Goal: Task Accomplishment & Management: Manage account settings

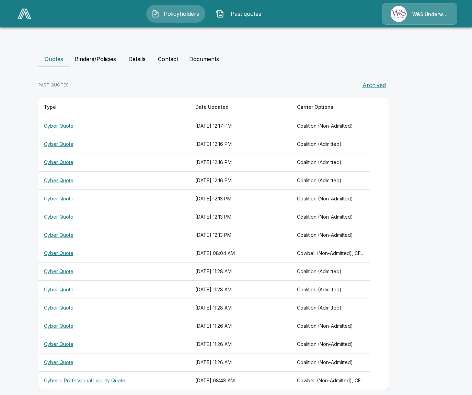
scroll to position [143, 0]
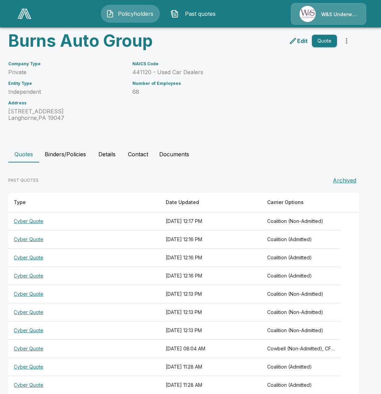
scroll to position [116, 0]
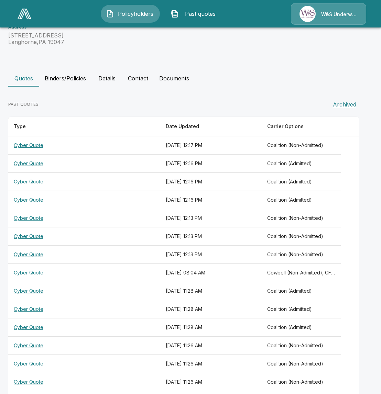
click at [244, 177] on th "September 29, 2025 at 12:16 PM" at bounding box center [211, 182] width 102 height 18
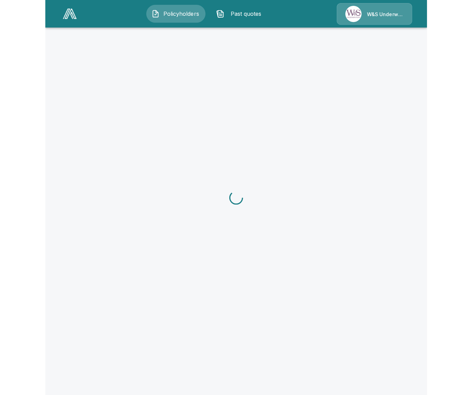
scroll to position [116, 0]
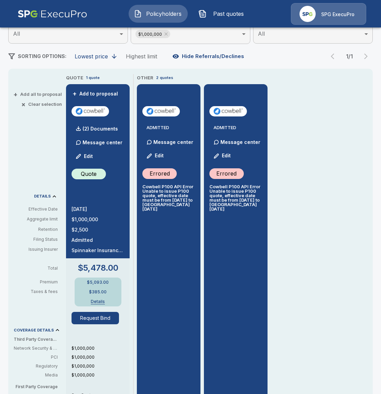
scroll to position [120, 0]
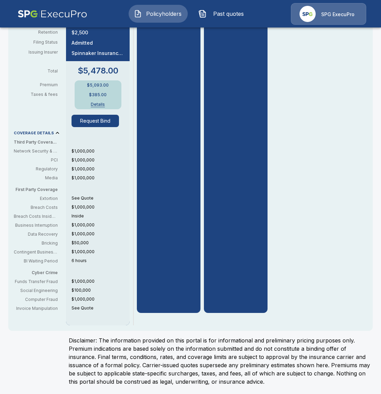
scroll to position [170, 0]
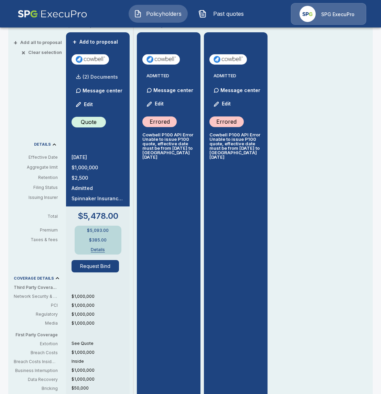
click at [106, 75] on p "(2) Documents" at bounding box center [99, 77] width 35 height 5
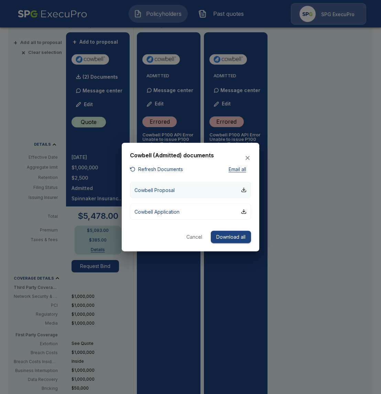
click at [189, 192] on button "Cowbell Proposal" at bounding box center [190, 190] width 121 height 16
click at [35, 199] on div at bounding box center [190, 197] width 381 height 394
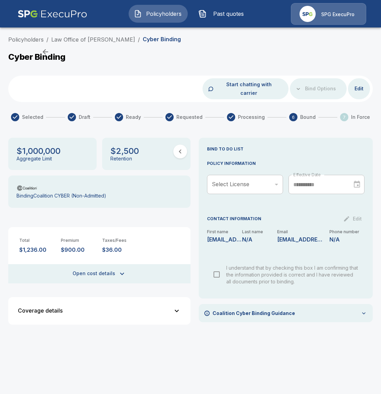
click at [162, 308] on div "Coverage details" at bounding box center [95, 311] width 155 height 6
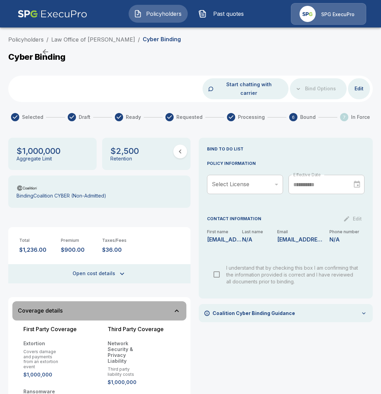
click at [155, 307] on button "Coverage details" at bounding box center [99, 310] width 174 height 19
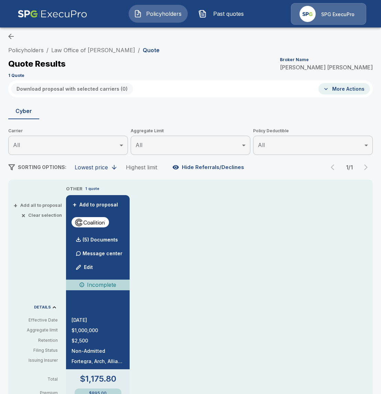
scroll to position [8, 0]
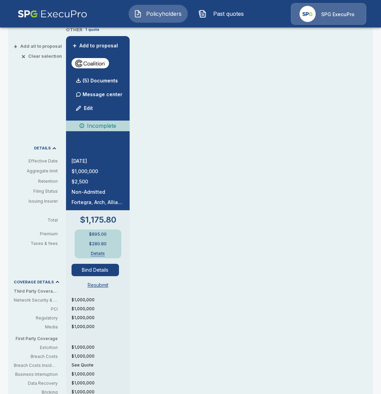
scroll to position [191, 0]
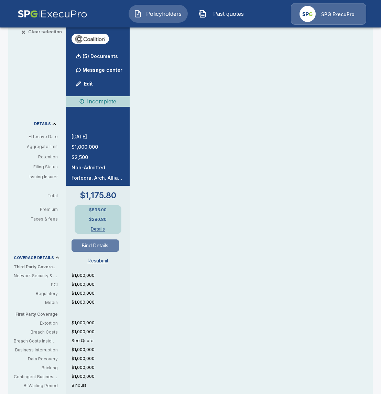
click at [101, 239] on button "Bind Details" at bounding box center [94, 245] width 47 height 12
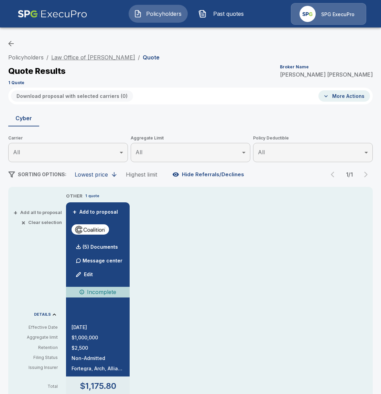
click at [129, 57] on link "Law Office of Constance M. Castro" at bounding box center [93, 57] width 84 height 7
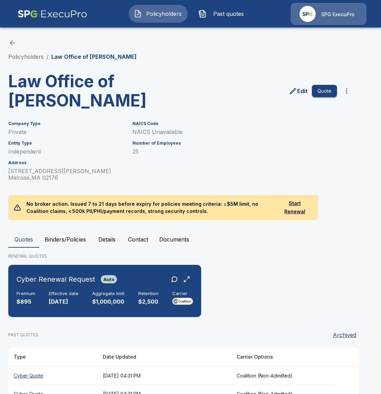
click at [74, 229] on div "Policyholders / Law Office of Constance M. Castro Law Office of Constance M. Ca…" at bounding box center [190, 248] width 381 height 445
click at [67, 235] on button "Binders/Policies" at bounding box center [65, 239] width 52 height 16
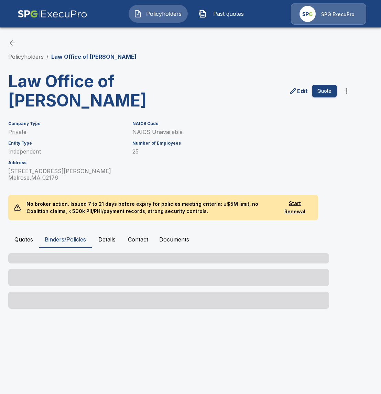
scroll to position [11, 0]
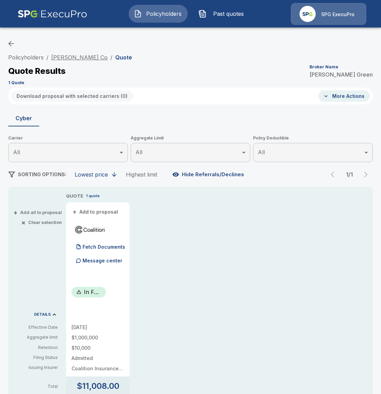
click at [95, 57] on link "[PERSON_NAME] Co" at bounding box center [79, 57] width 56 height 7
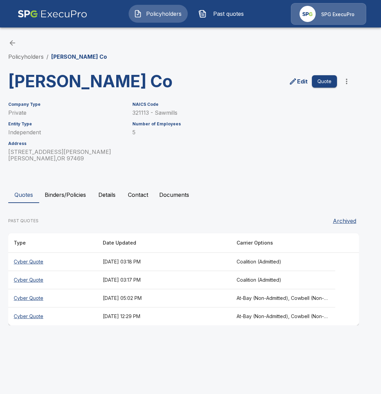
click at [67, 199] on button "Binders/Policies" at bounding box center [65, 195] width 52 height 16
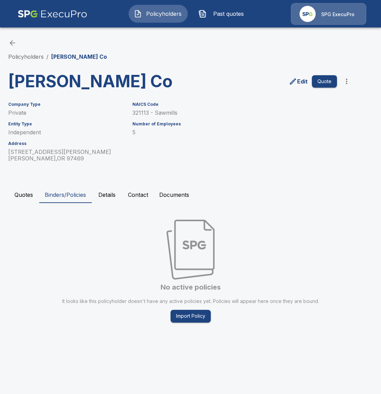
click at [28, 195] on button "Quotes" at bounding box center [23, 195] width 31 height 16
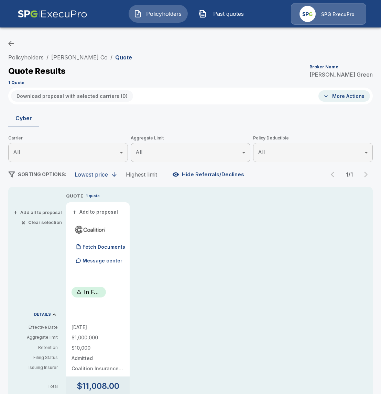
click at [38, 54] on link "Policyholders" at bounding box center [25, 57] width 35 height 7
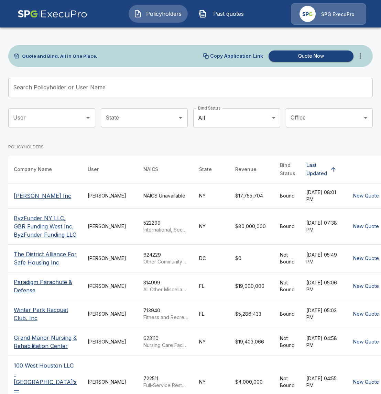
click at [362, 59] on icon "more" at bounding box center [360, 56] width 8 height 8
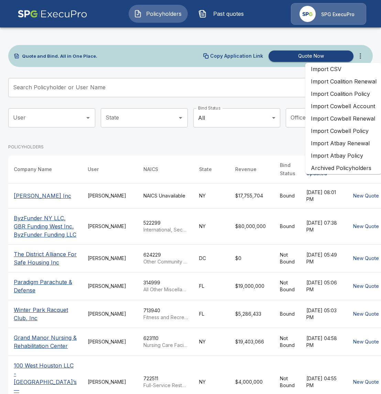
click at [346, 92] on li "Import Coalition Policy" at bounding box center [343, 94] width 77 height 12
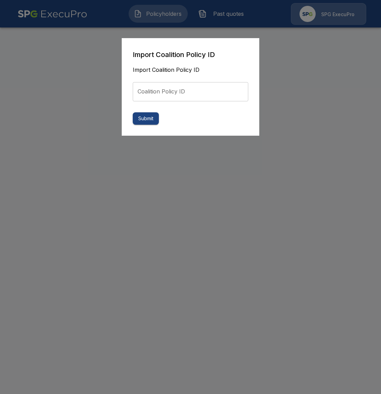
click at [195, 90] on input "Coalition Policy ID" at bounding box center [190, 91] width 115 height 19
paste input "**********"
type input "**********"
click at [133, 112] on button "Submit" at bounding box center [146, 118] width 26 height 13
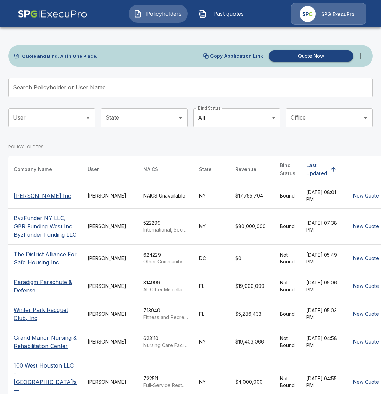
click at [218, 21] on button "Past quotes" at bounding box center [222, 14] width 59 height 18
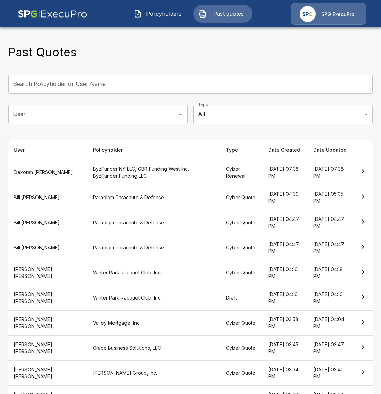
click at [124, 83] on input "Search Policyholder or User Name" at bounding box center [186, 84] width 357 height 19
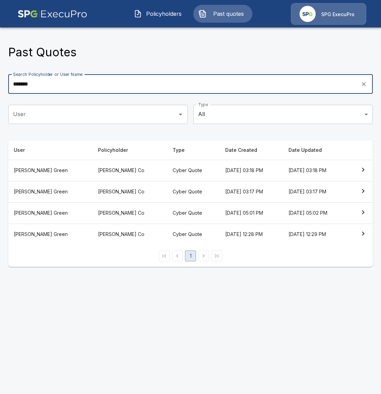
type input "*******"
click at [180, 15] on span "Policyholders" at bounding box center [164, 14] width 38 height 8
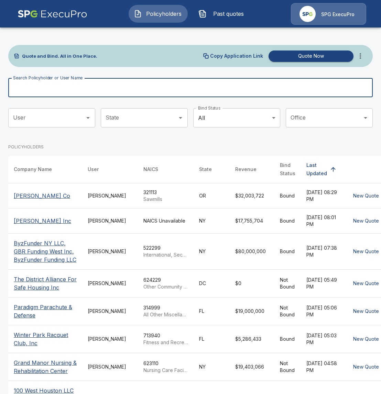
click at [109, 92] on input "Search Policyholder or User Name" at bounding box center [186, 87] width 357 height 19
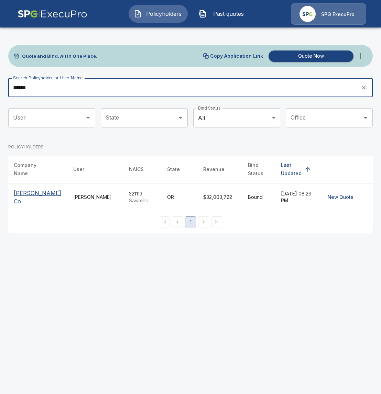
type input "******"
click at [58, 201] on p "[PERSON_NAME] Co" at bounding box center [38, 197] width 48 height 16
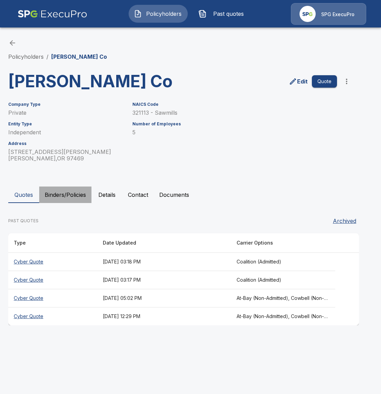
click at [87, 203] on button "Binders/Policies" at bounding box center [65, 195] width 52 height 16
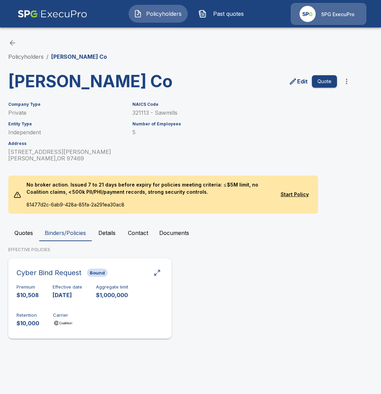
click at [105, 289] on h6 "Aggregate limit" at bounding box center [112, 286] width 32 height 5
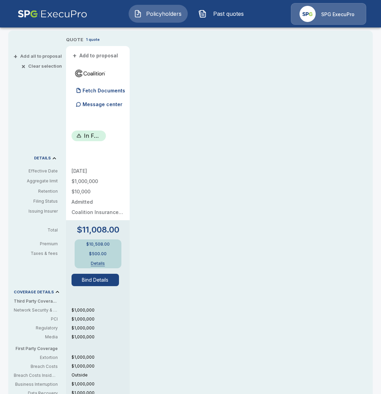
scroll to position [253, 0]
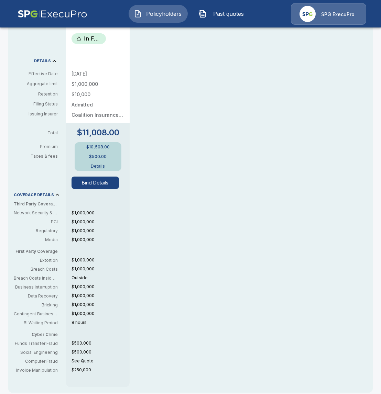
click at [105, 184] on button "Bind Details" at bounding box center [94, 183] width 47 height 12
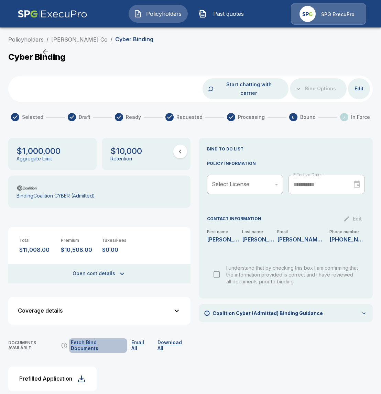
click at [114, 338] on button "Fetch Bind Documents" at bounding box center [98, 345] width 58 height 14
click at [219, 368] on div "**********" at bounding box center [286, 267] width 174 height 259
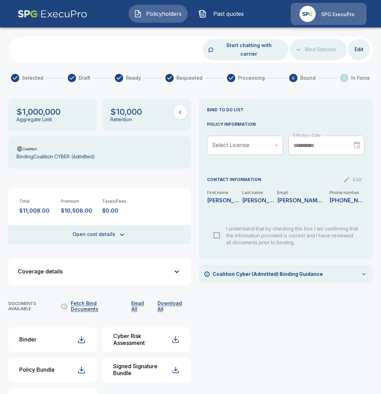
scroll to position [57, 0]
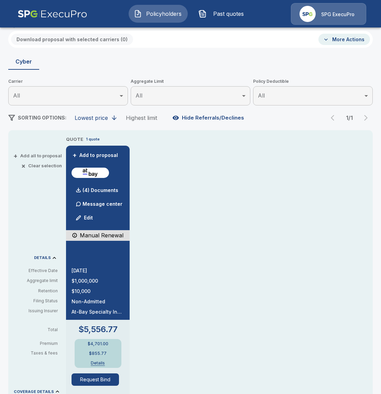
scroll to position [75, 0]
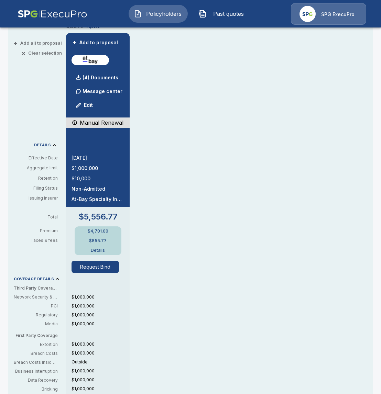
scroll to position [183, 0]
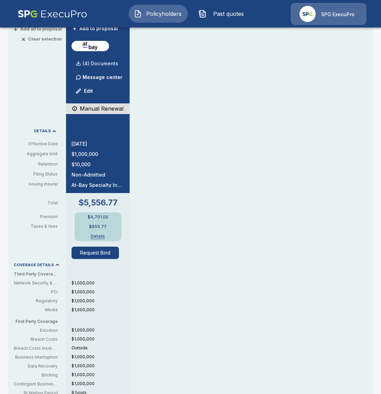
click at [105, 61] on p "(4) Documents" at bounding box center [100, 63] width 36 height 5
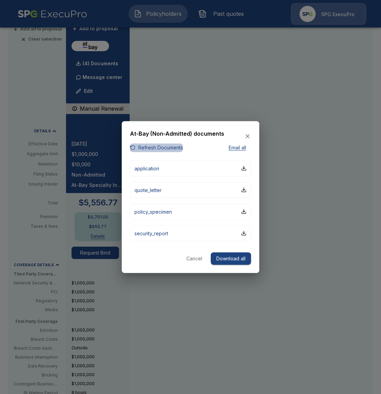
click at [165, 145] on button "Refresh Documents" at bounding box center [156, 148] width 53 height 9
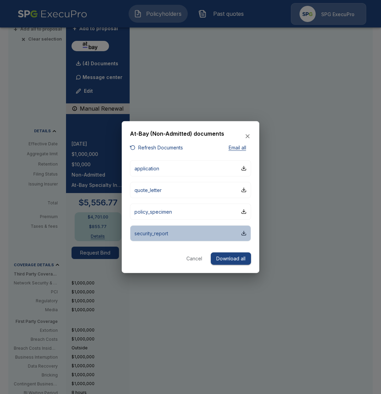
click at [188, 237] on button "security_report" at bounding box center [190, 233] width 121 height 16
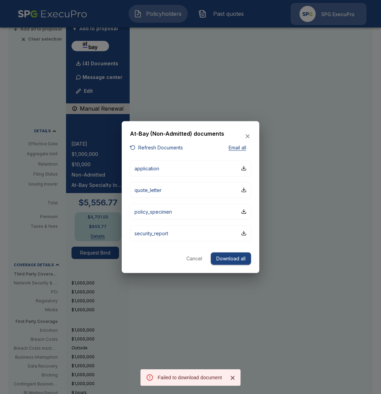
click at [301, 184] on div at bounding box center [190, 197] width 381 height 394
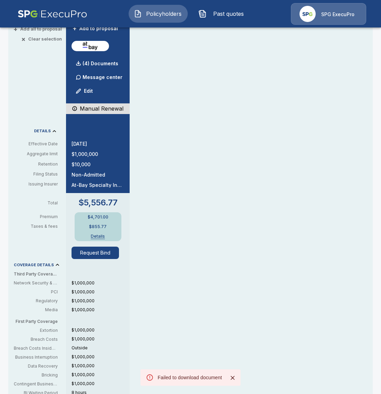
scroll to position [113, 0]
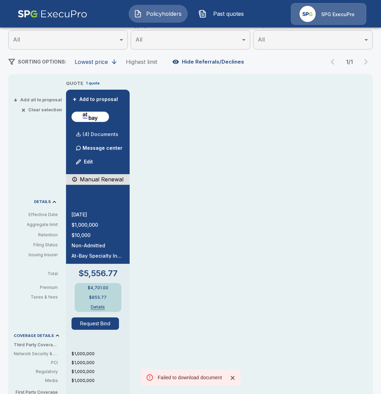
click at [93, 132] on p "(4) Documents" at bounding box center [100, 134] width 36 height 5
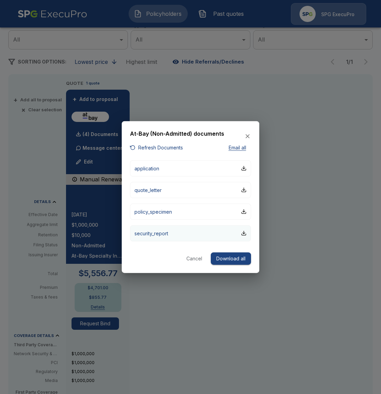
click at [212, 229] on button "security_report" at bounding box center [190, 233] width 121 height 16
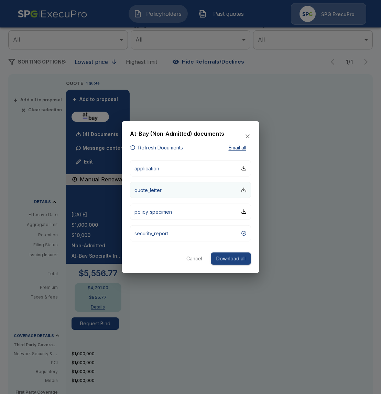
click at [176, 196] on button "quote_letter" at bounding box center [190, 190] width 121 height 16
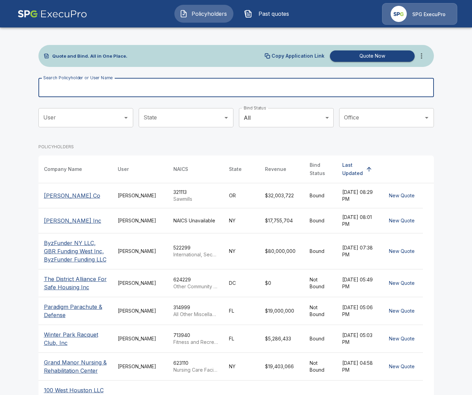
click at [171, 80] on input "Search Policyholder or User Name" at bounding box center [232, 87] width 388 height 19
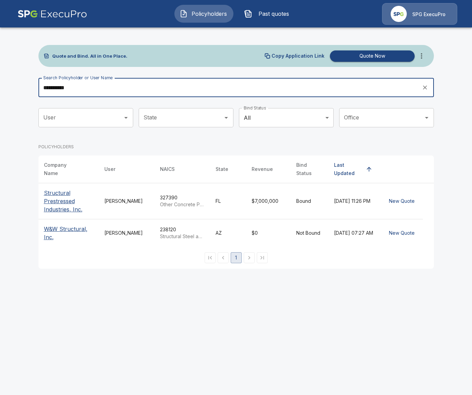
type input "**********"
click at [65, 195] on p "Structural Prestressed Industries, Inc." at bounding box center [68, 201] width 49 height 25
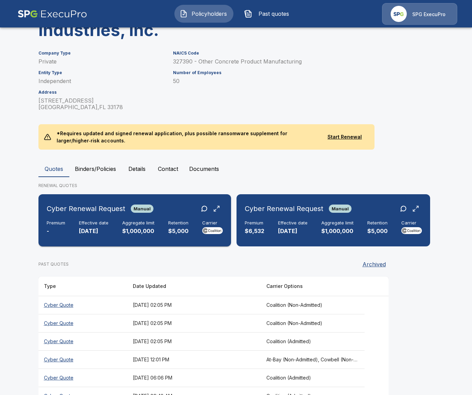
scroll to position [102, 0]
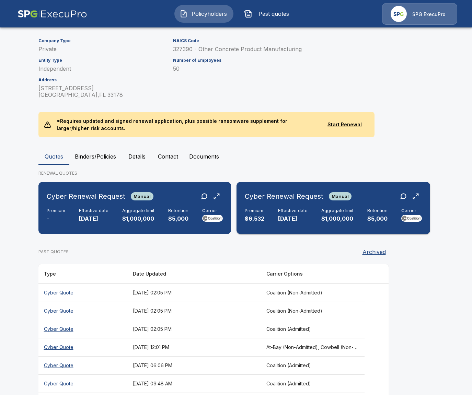
click at [345, 211] on h6 "Aggregate limit" at bounding box center [337, 210] width 32 height 5
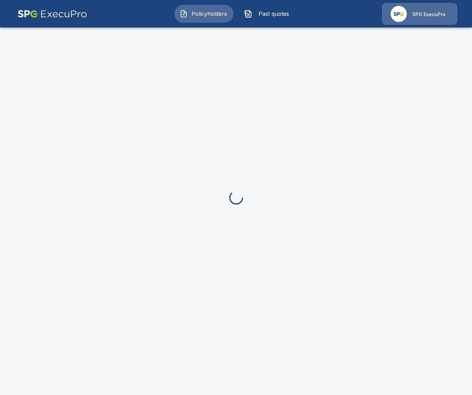
scroll to position [102, 0]
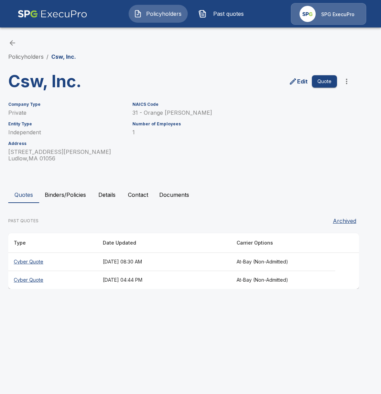
click at [131, 262] on th "[DATE] 08:30 AM" at bounding box center [164, 262] width 134 height 18
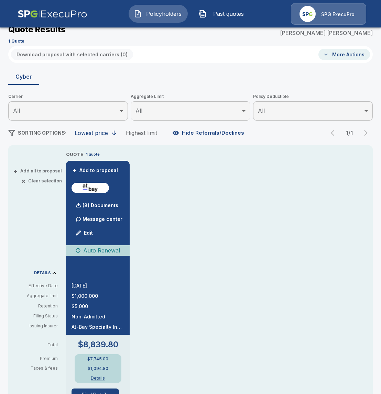
scroll to position [149, 0]
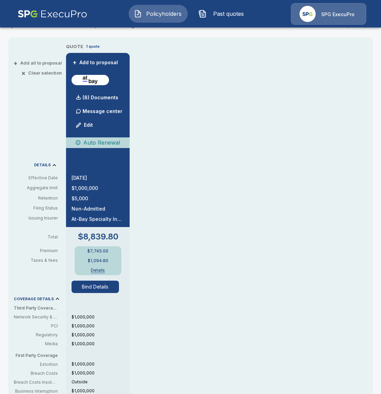
click at [96, 282] on button "Bind Details" at bounding box center [94, 287] width 47 height 12
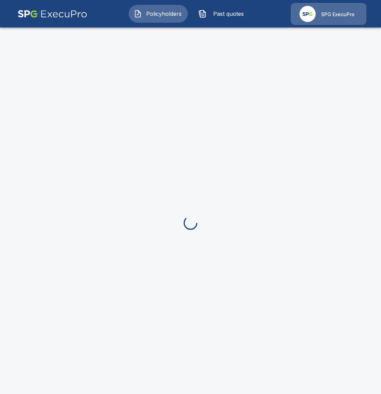
scroll to position [26, 0]
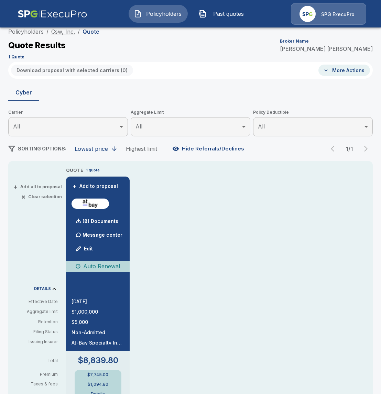
click at [70, 32] on link "Csw, Inc." at bounding box center [63, 31] width 24 height 7
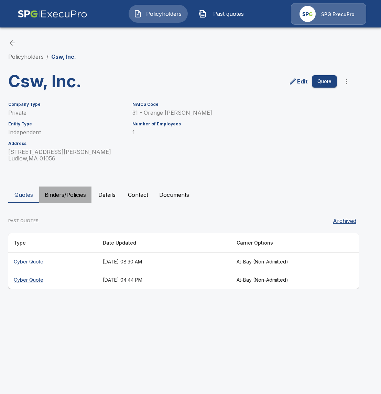
click at [64, 194] on button "Binders/Policies" at bounding box center [65, 195] width 52 height 16
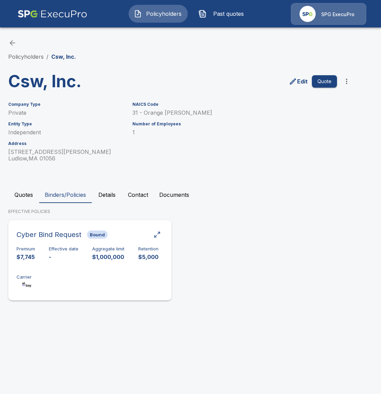
click at [67, 271] on div "Premium $7,745 Effective date - Aggregate limit $1,000,000 Retention $5,000 Car…" at bounding box center [89, 267] width 147 height 43
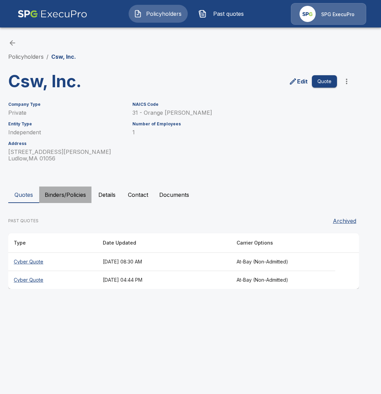
click at [67, 196] on button "Binders/Policies" at bounding box center [65, 195] width 52 height 16
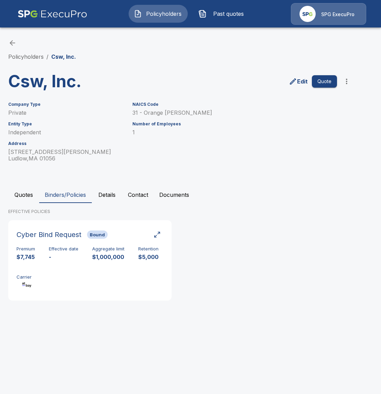
click at [118, 198] on button "Details" at bounding box center [106, 195] width 31 height 16
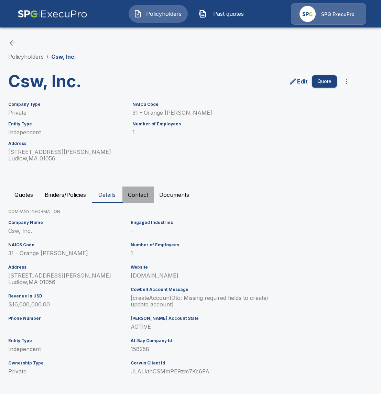
click at [137, 196] on button "Contact" at bounding box center [137, 195] width 31 height 16
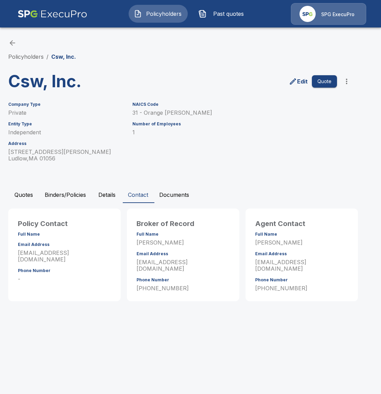
click at [25, 201] on button "Quotes" at bounding box center [23, 195] width 31 height 16
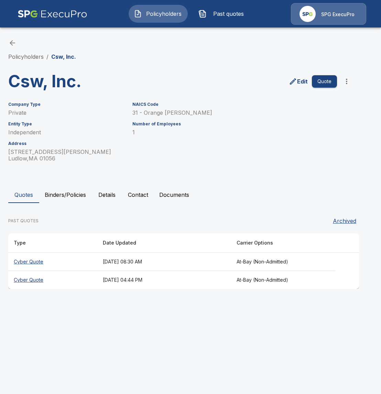
click at [81, 265] on th "Cyber Quote" at bounding box center [52, 262] width 89 height 18
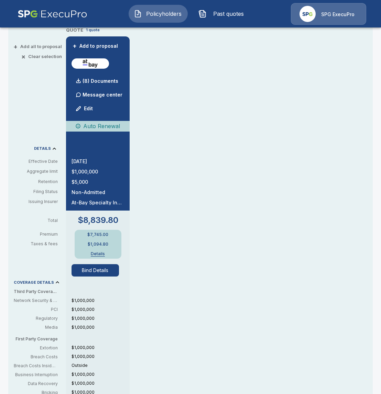
scroll to position [193, 0]
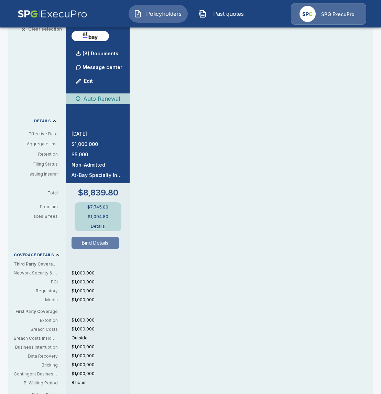
click at [102, 247] on button "Bind Details" at bounding box center [94, 243] width 47 height 12
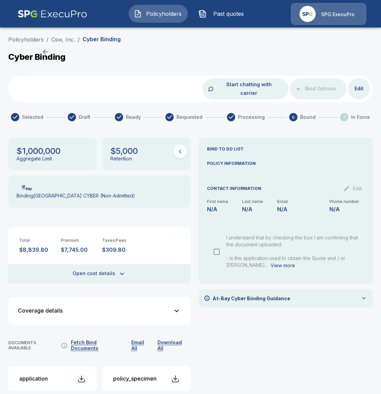
click at [359, 82] on button "Edit" at bounding box center [359, 88] width 22 height 13
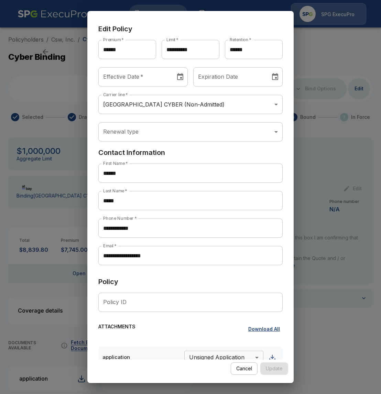
type input "********"
click at [158, 79] on input "********" at bounding box center [134, 76] width 72 height 19
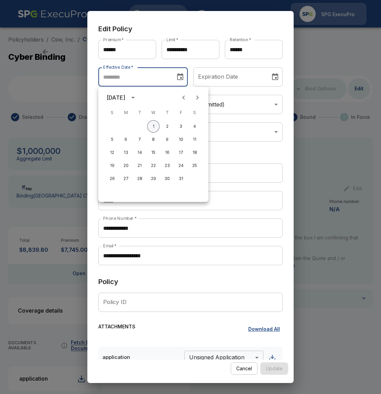
click at [153, 127] on button "1" at bounding box center [153, 126] width 12 height 12
type input "********"
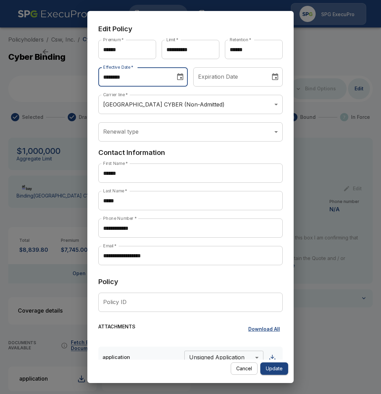
type input "********"
click at [217, 80] on input "********" at bounding box center [229, 76] width 72 height 19
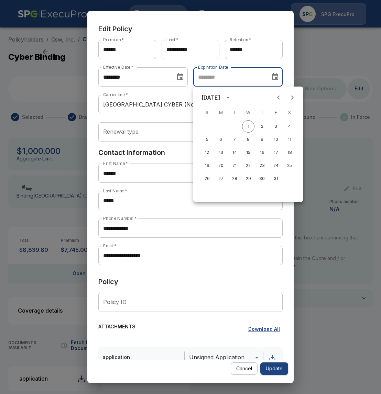
click at [248, 104] on div "October 2025" at bounding box center [248, 98] width 110 height 14
click at [232, 101] on icon "calendar view is open, switch to year view" at bounding box center [228, 97] width 8 height 8
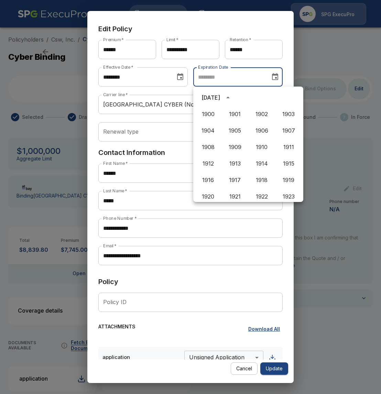
scroll to position [471, 0]
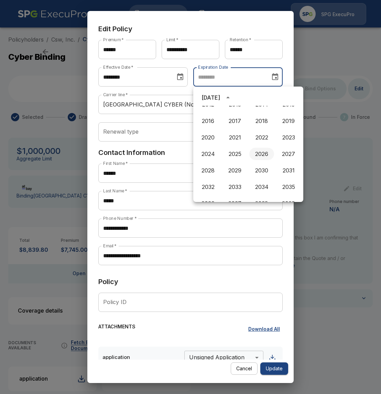
click at [261, 156] on button "2026" at bounding box center [261, 154] width 25 height 12
type input "********"
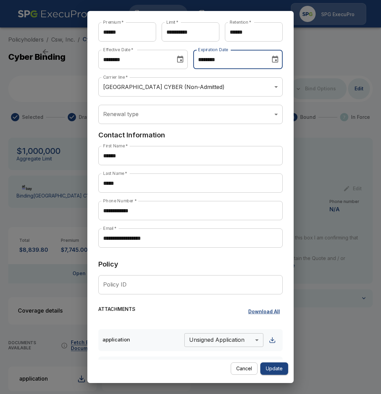
scroll to position [44, 0]
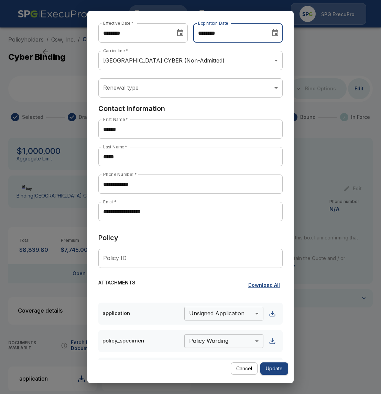
click at [150, 259] on input "Policy ID" at bounding box center [190, 258] width 184 height 19
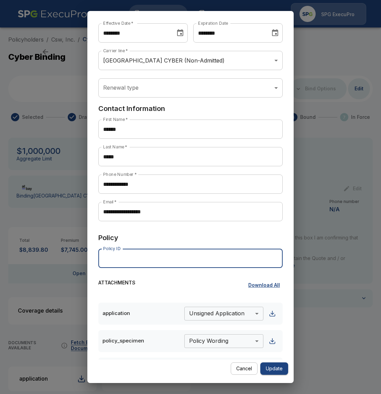
paste input "**********"
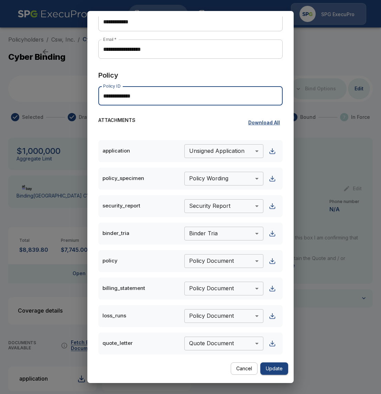
scroll to position [212, 0]
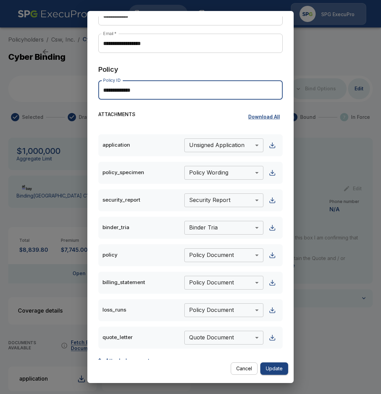
type input "**********"
click at [273, 365] on button "Update" at bounding box center [274, 368] width 28 height 13
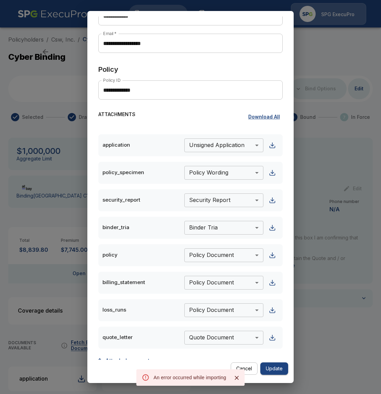
scroll to position [232, 0]
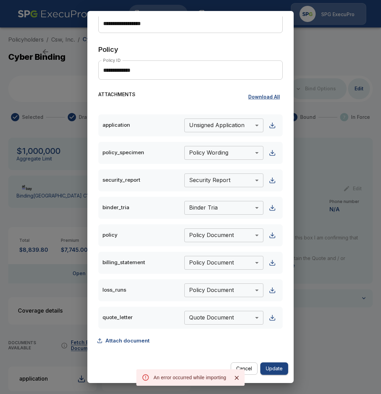
click at [237, 379] on icon "Close" at bounding box center [236, 377] width 7 height 7
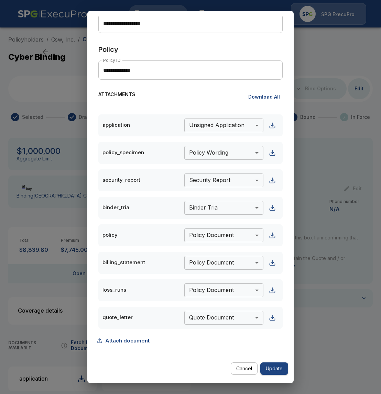
click at [323, 349] on div "**********" at bounding box center [190, 197] width 381 height 394
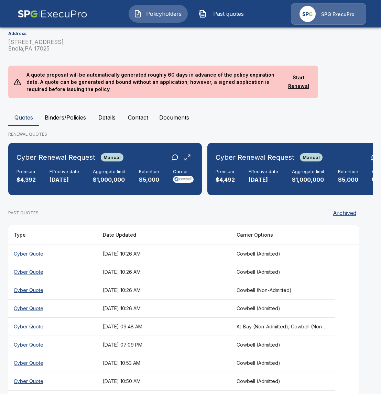
click at [67, 119] on button "Binders/Policies" at bounding box center [65, 117] width 52 height 16
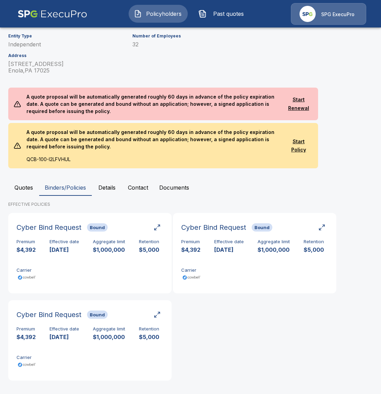
scroll to position [151, 0]
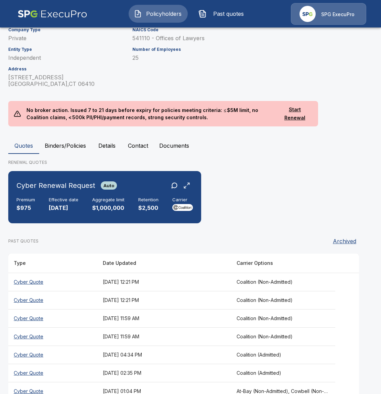
scroll to position [127, 0]
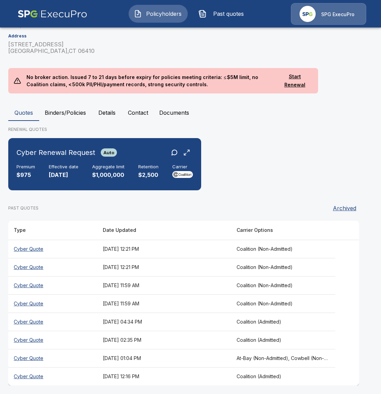
click at [64, 112] on button "Binders/Policies" at bounding box center [65, 112] width 52 height 16
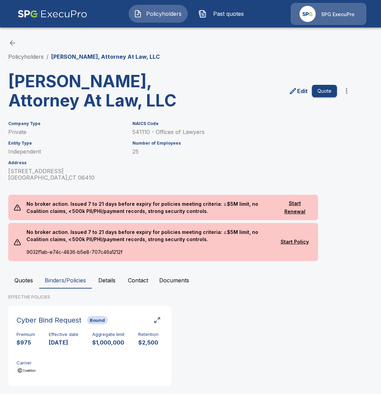
click at [19, 279] on button "Quotes" at bounding box center [23, 280] width 31 height 16
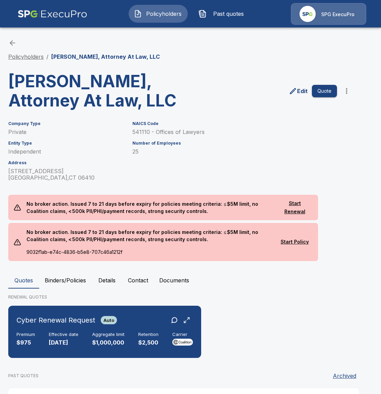
click at [24, 54] on link "Policyholders" at bounding box center [25, 56] width 35 height 7
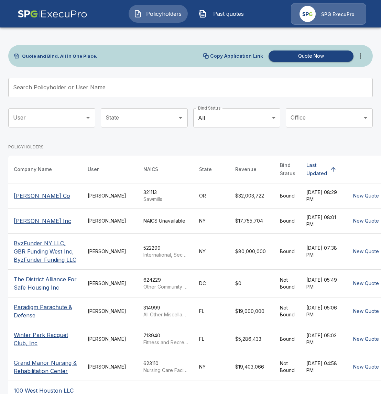
click at [360, 60] on button "more" at bounding box center [360, 56] width 14 height 14
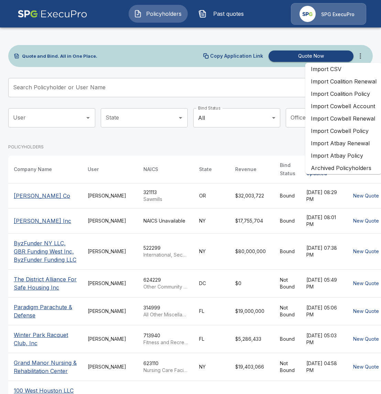
click at [347, 96] on li "Import Coalition Policy" at bounding box center [343, 94] width 77 height 12
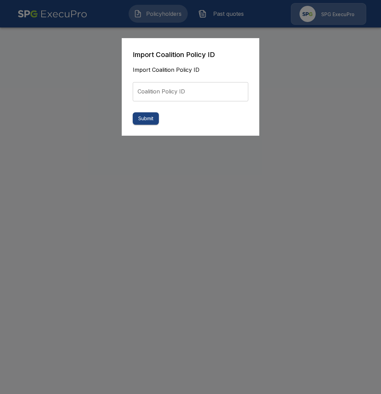
click at [225, 95] on input "Coalition Policy ID" at bounding box center [190, 91] width 115 height 19
paste input "**********"
type input "**********"
click at [148, 113] on button "Submit" at bounding box center [146, 118] width 26 height 13
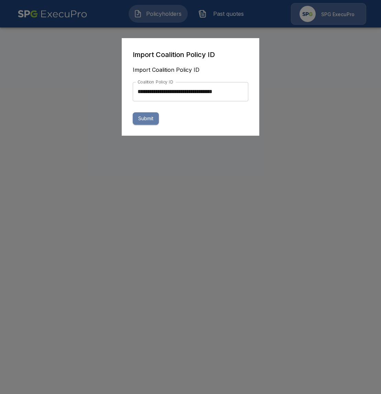
scroll to position [0, 0]
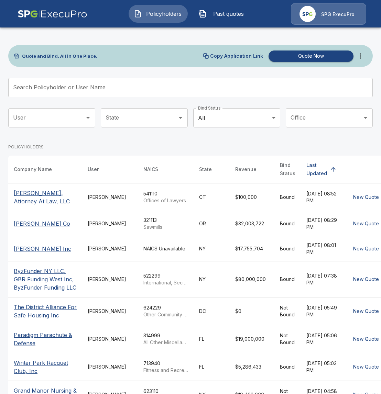
click at [82, 211] on td "[PERSON_NAME]" at bounding box center [110, 197] width 56 height 28
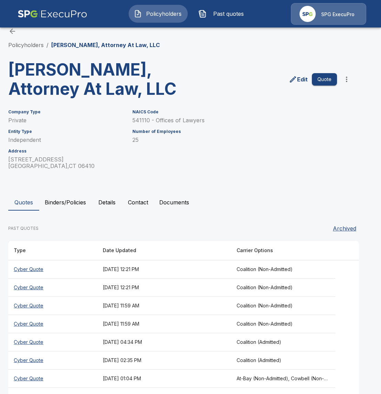
scroll to position [36, 0]
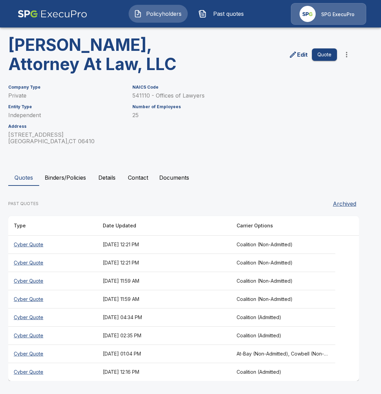
click at [71, 182] on button "Binders/Policies" at bounding box center [65, 177] width 52 height 16
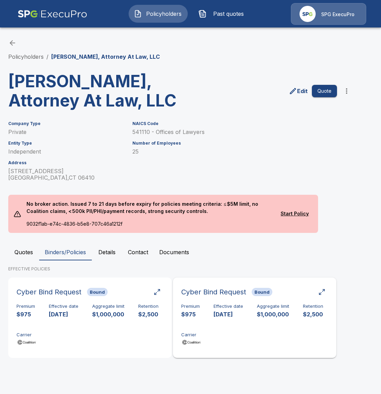
click at [244, 334] on div "Premium $975 Effective date [DATE] Aggregate limit $1,000,000 Retention $2,500 …" at bounding box center [254, 325] width 147 height 43
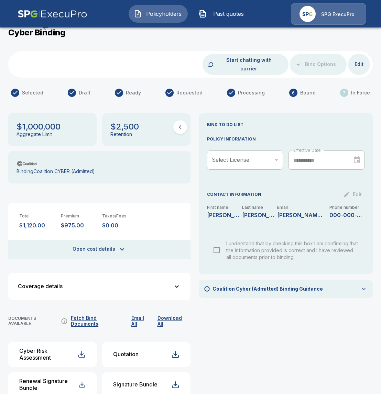
scroll to position [87, 0]
